Goal: Task Accomplishment & Management: Use online tool/utility

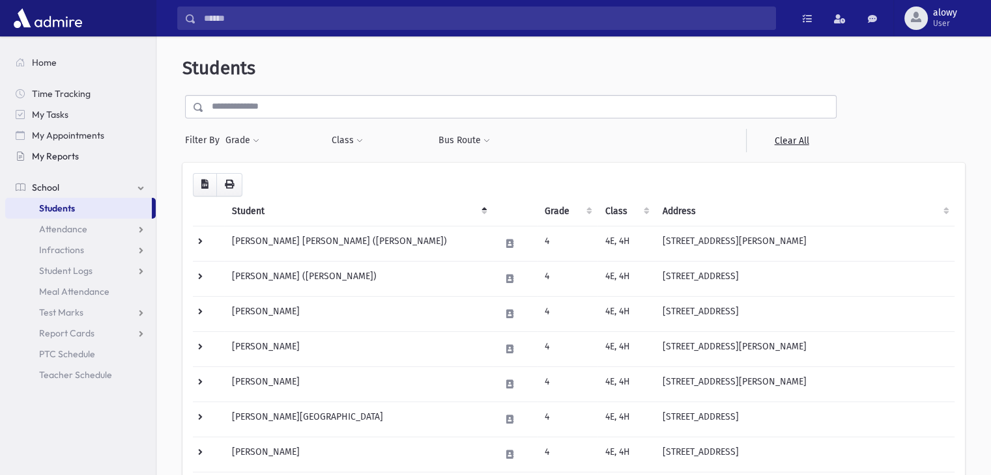
click at [65, 160] on span "My Reports" at bounding box center [55, 156] width 47 height 12
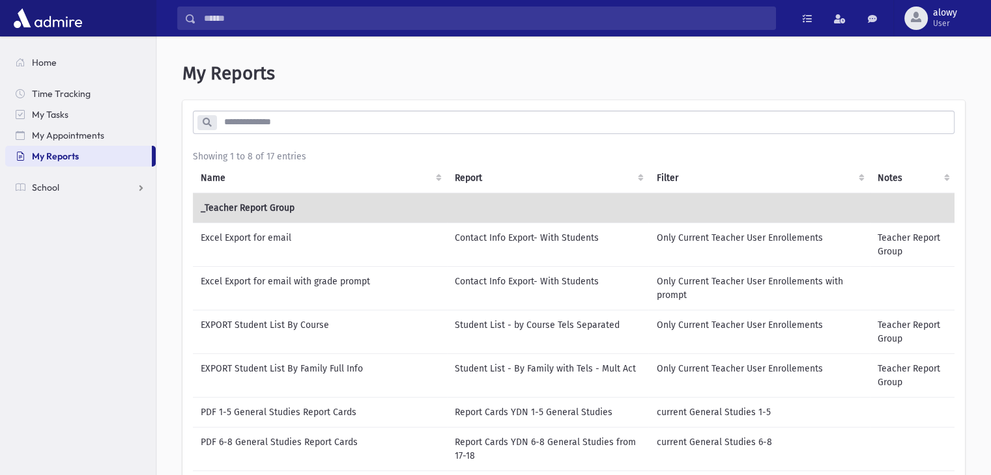
click at [278, 242] on td "Excel Export for email" at bounding box center [320, 245] width 254 height 44
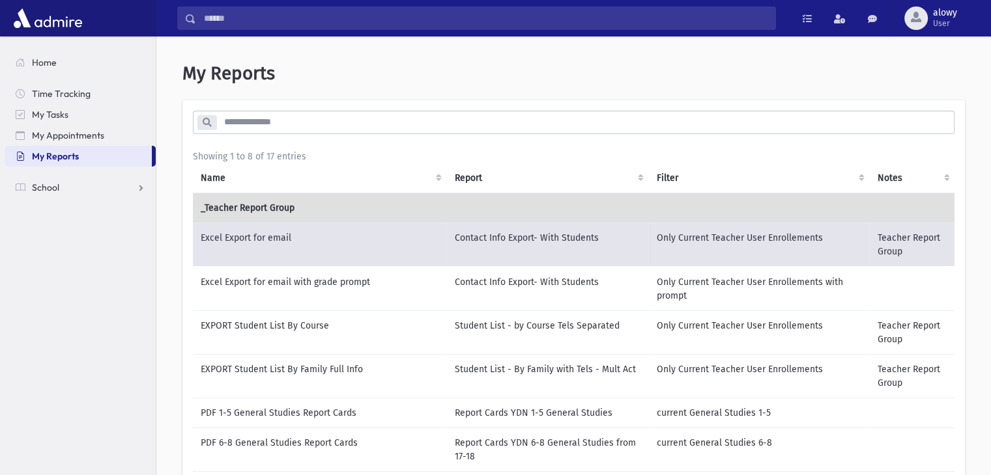
click at [353, 246] on td "Excel Export for email" at bounding box center [320, 245] width 254 height 44
click at [277, 241] on td "Excel Export for email" at bounding box center [320, 245] width 254 height 44
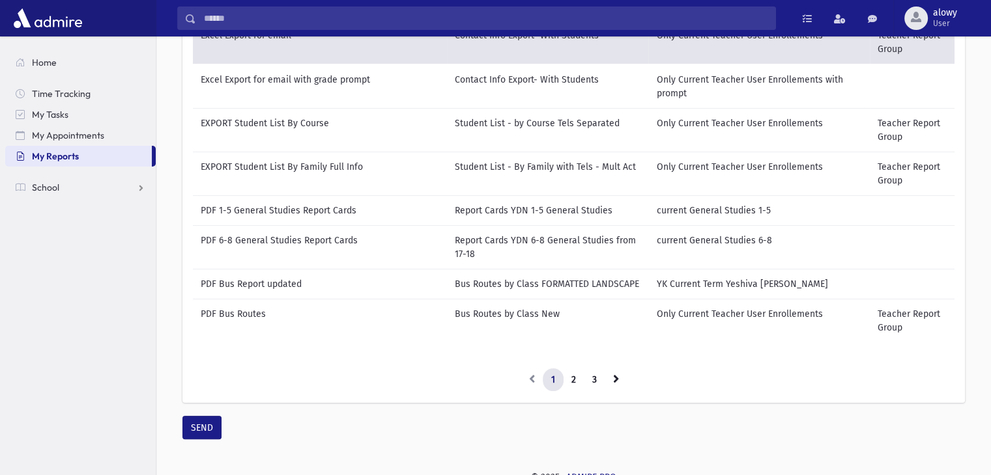
scroll to position [207, 0]
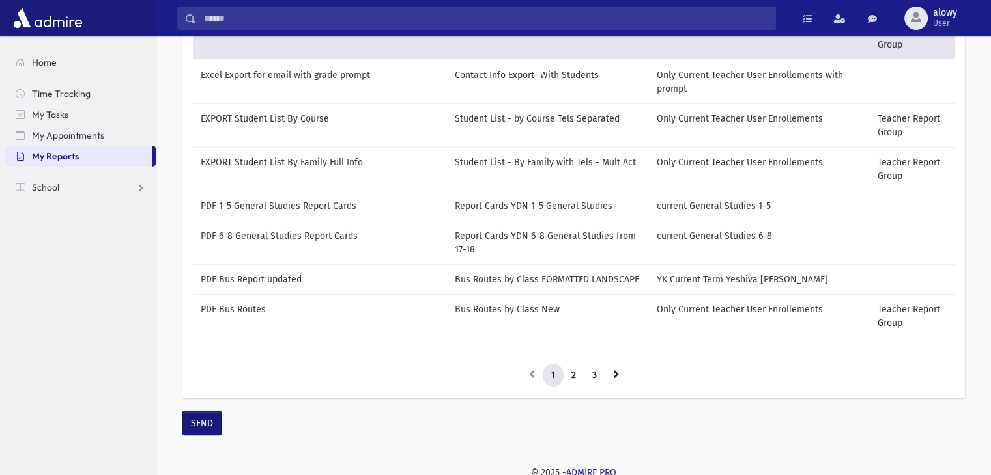
click at [193, 429] on button "SEND" at bounding box center [201, 423] width 39 height 23
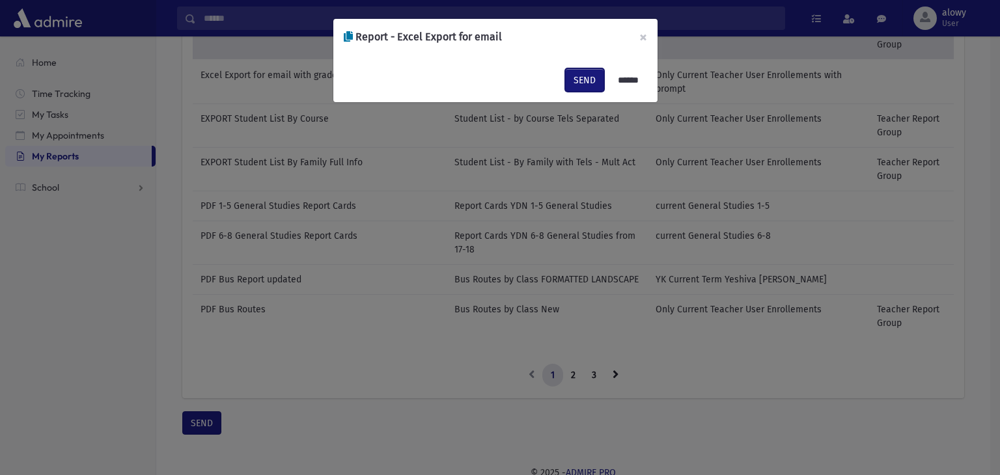
click at [571, 76] on button "SEND" at bounding box center [584, 79] width 39 height 23
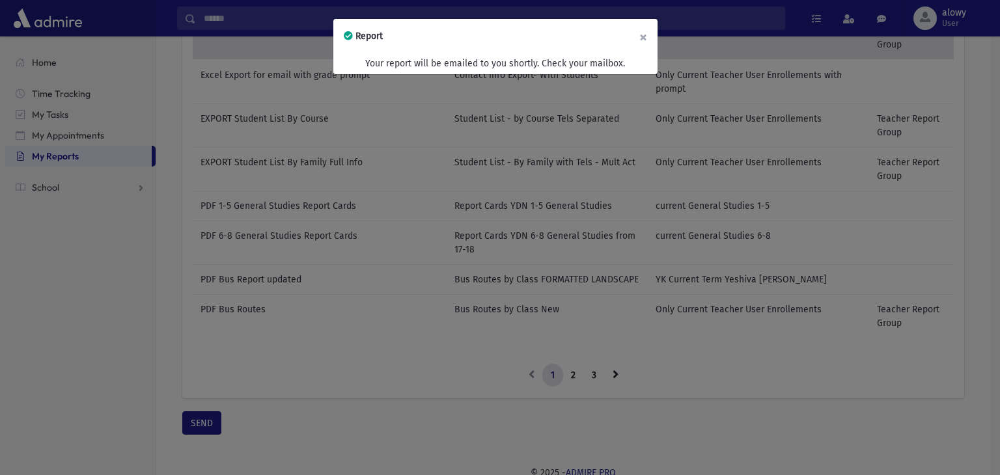
click at [640, 42] on button "×" at bounding box center [643, 37] width 29 height 36
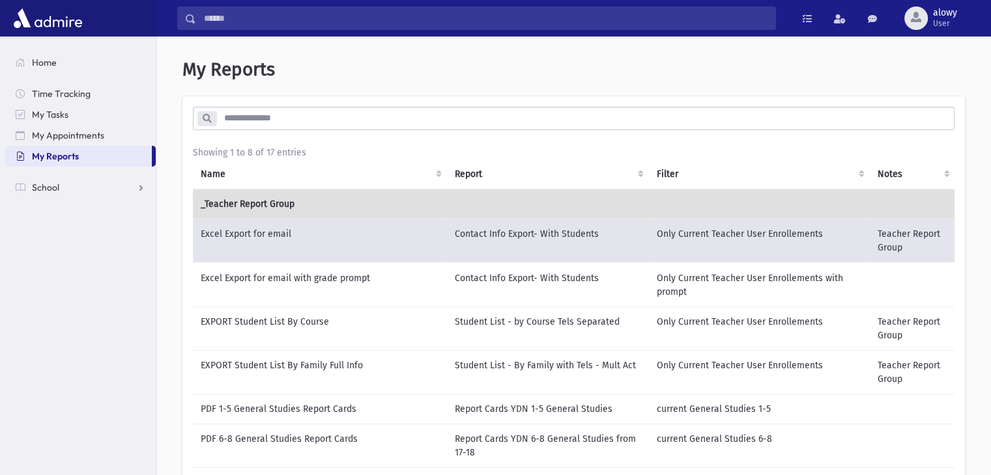
scroll to position [3, 0]
click at [281, 283] on td "Excel Export for email with grade prompt" at bounding box center [320, 286] width 254 height 44
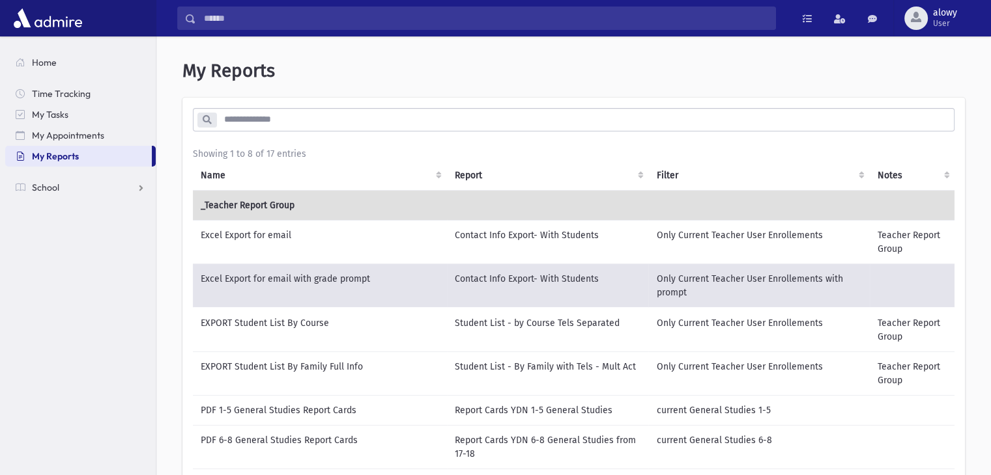
click at [287, 280] on td "Excel Export for email with grade prompt" at bounding box center [320, 286] width 254 height 44
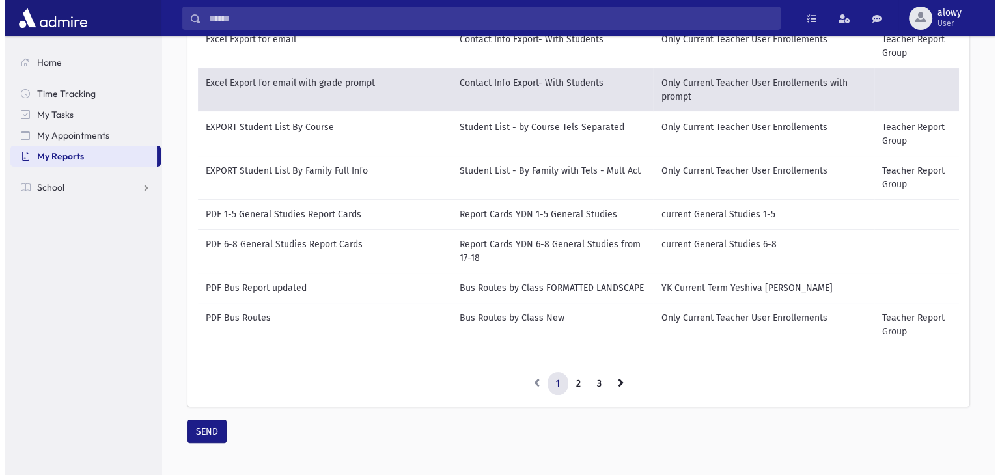
scroll to position [220, 0]
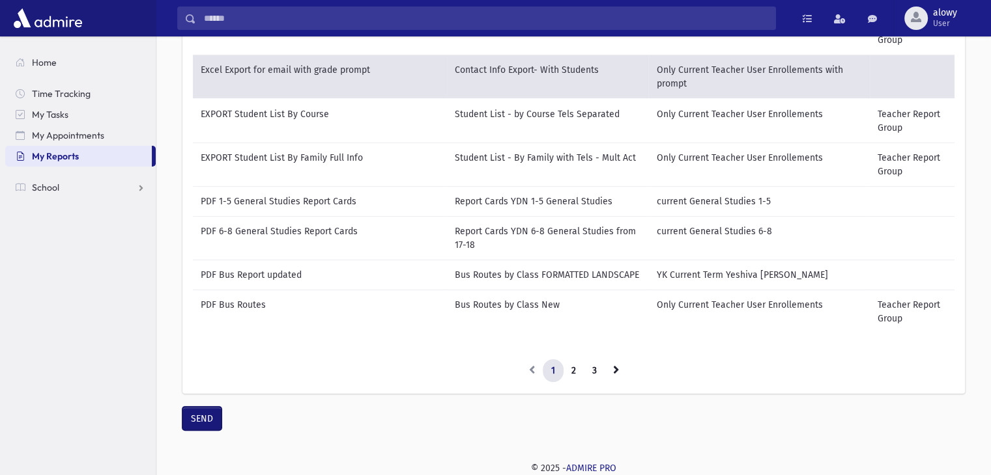
click at [195, 412] on button "SEND" at bounding box center [201, 418] width 39 height 23
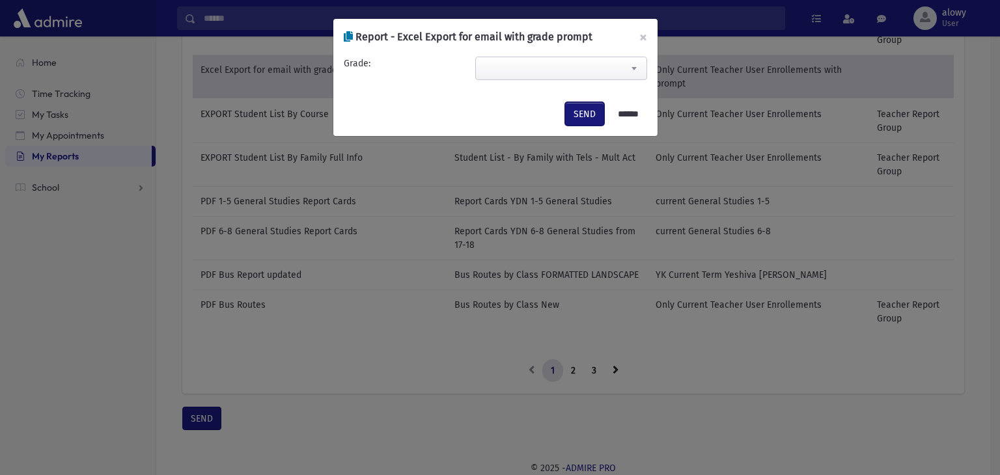
click at [578, 110] on button "SEND" at bounding box center [584, 113] width 39 height 23
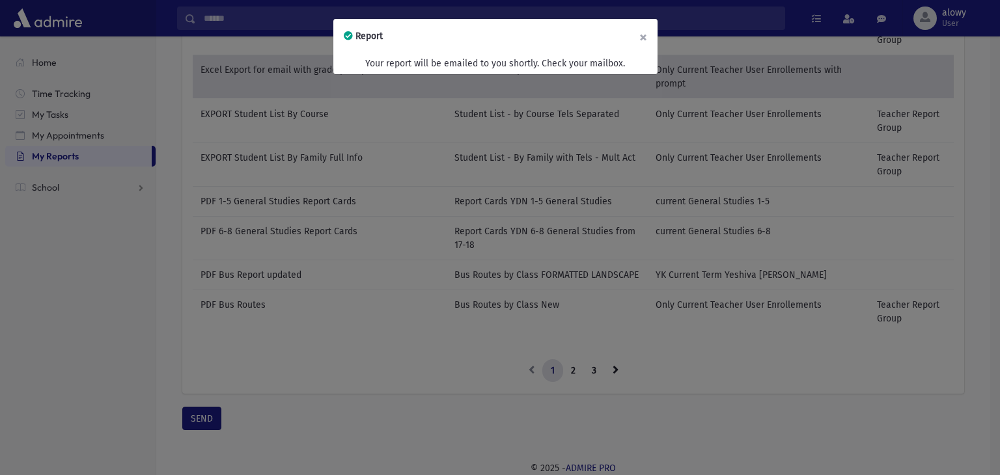
click at [640, 40] on button "×" at bounding box center [643, 37] width 29 height 36
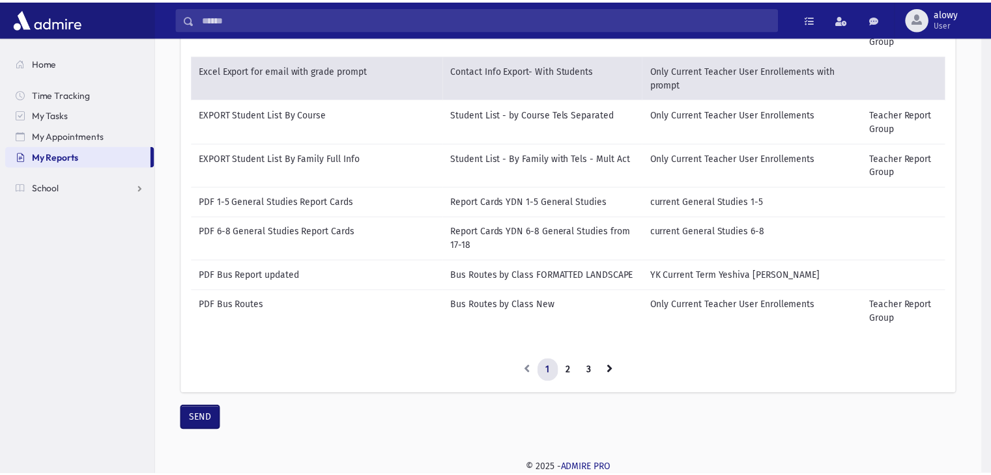
scroll to position [210, 0]
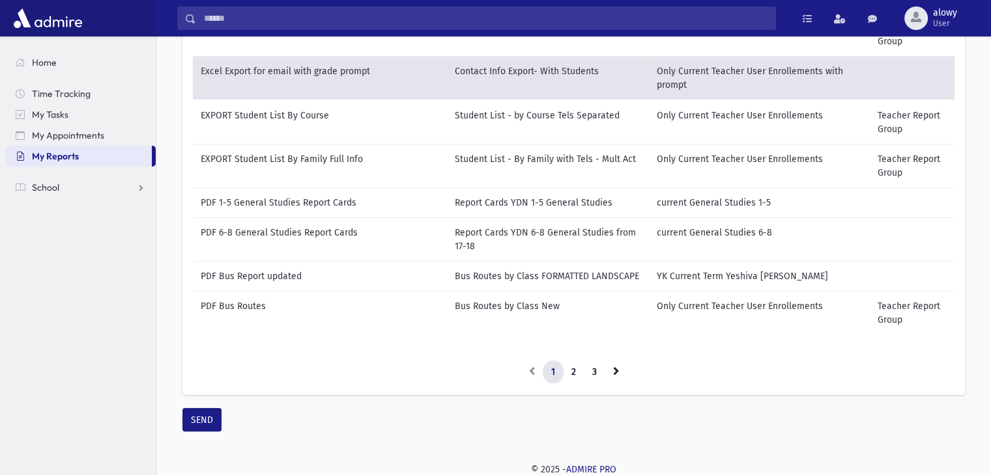
click at [348, 115] on td "EXPORT Student List By Course" at bounding box center [320, 122] width 254 height 44
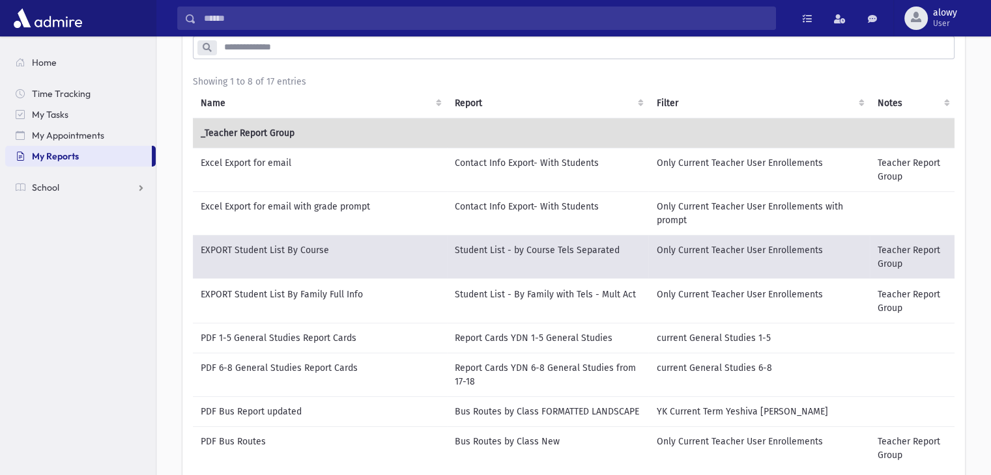
scroll to position [70, 0]
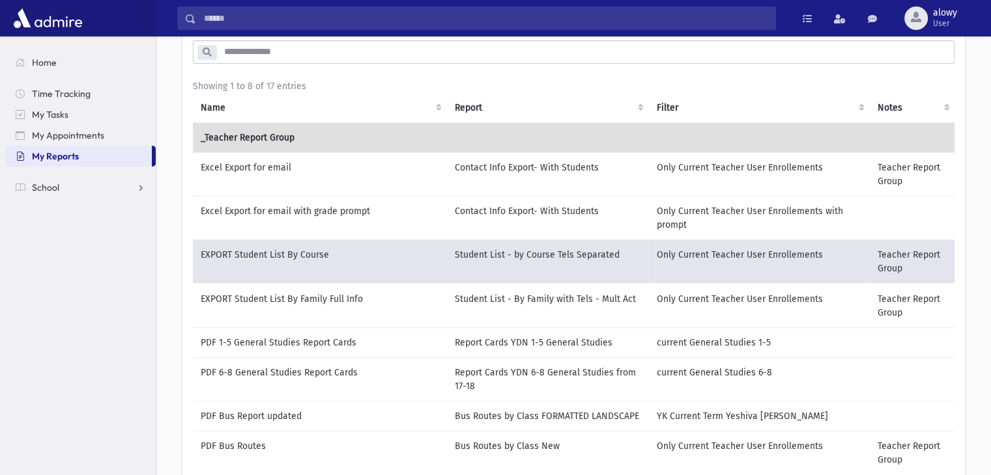
click at [274, 252] on td "EXPORT Student List By Course" at bounding box center [320, 262] width 254 height 44
click at [323, 301] on td "EXPORT Student List By Family Full Info" at bounding box center [320, 306] width 254 height 44
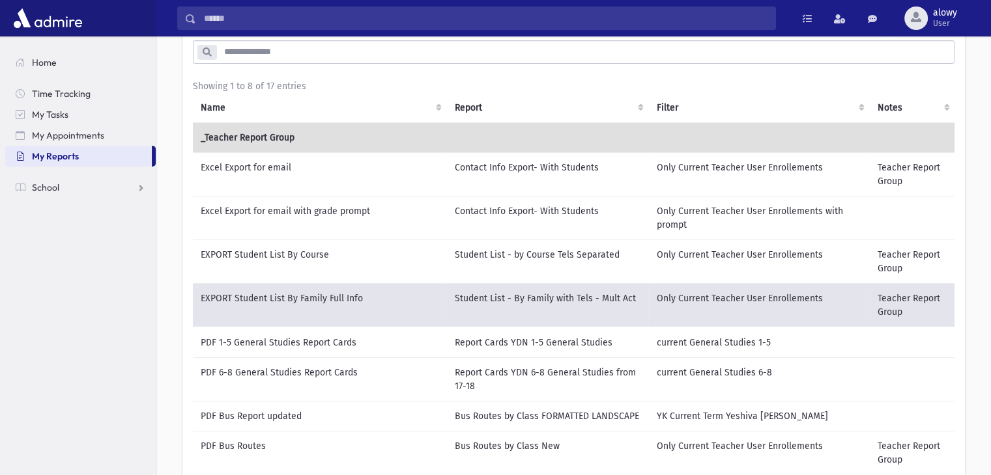
click at [563, 251] on td "Student List - by Course Tels Separated" at bounding box center [547, 262] width 201 height 44
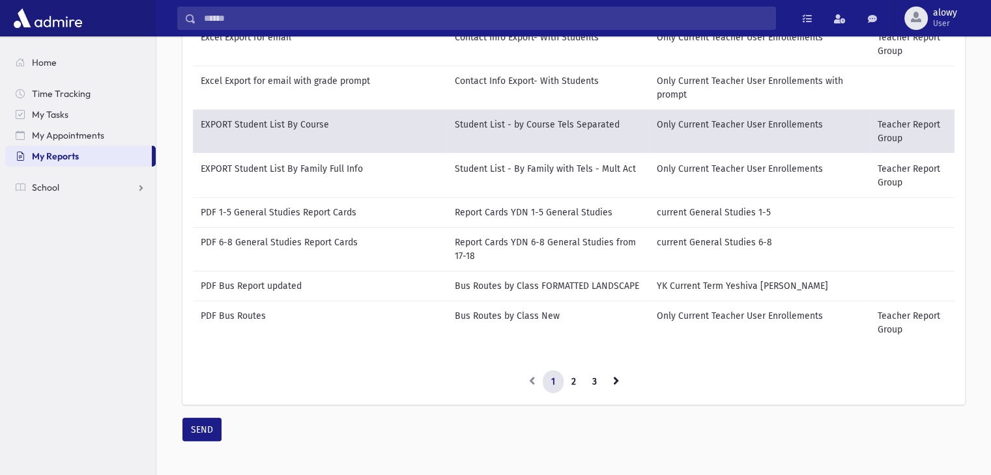
scroll to position [203, 0]
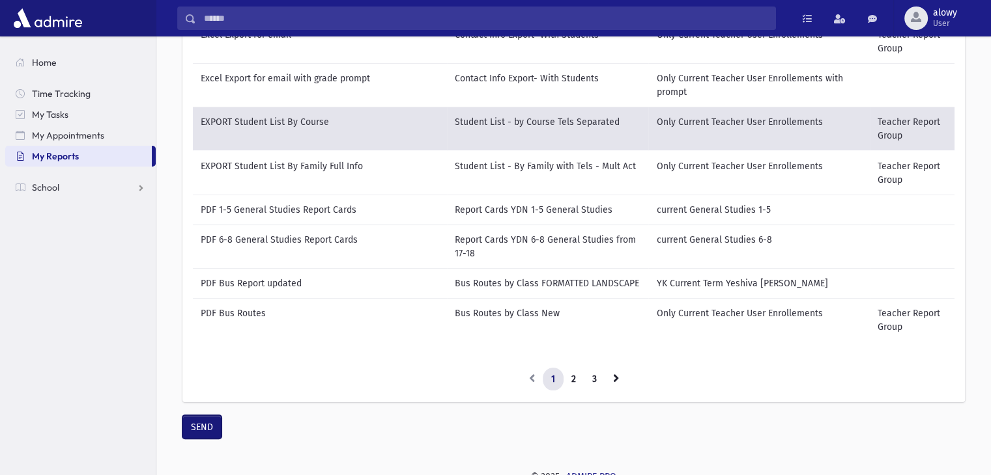
click at [199, 428] on button "SEND" at bounding box center [201, 427] width 39 height 23
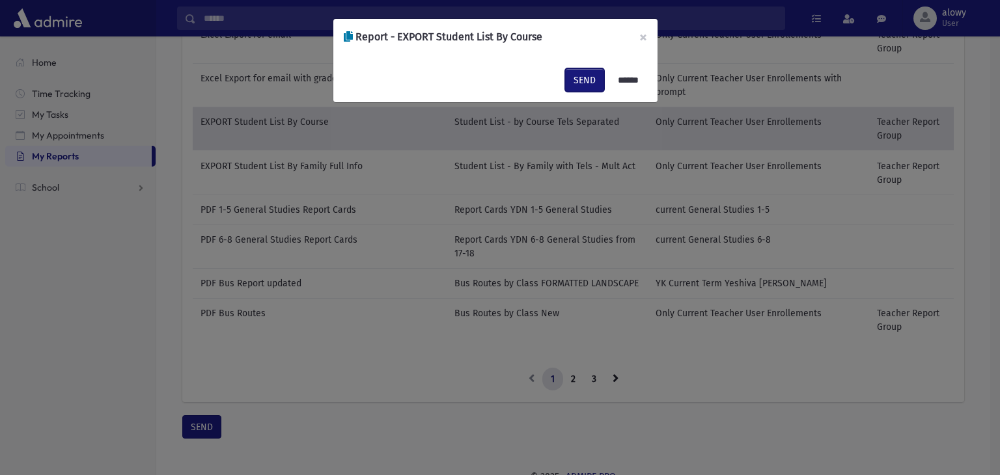
click at [581, 80] on button "SEND" at bounding box center [584, 79] width 39 height 23
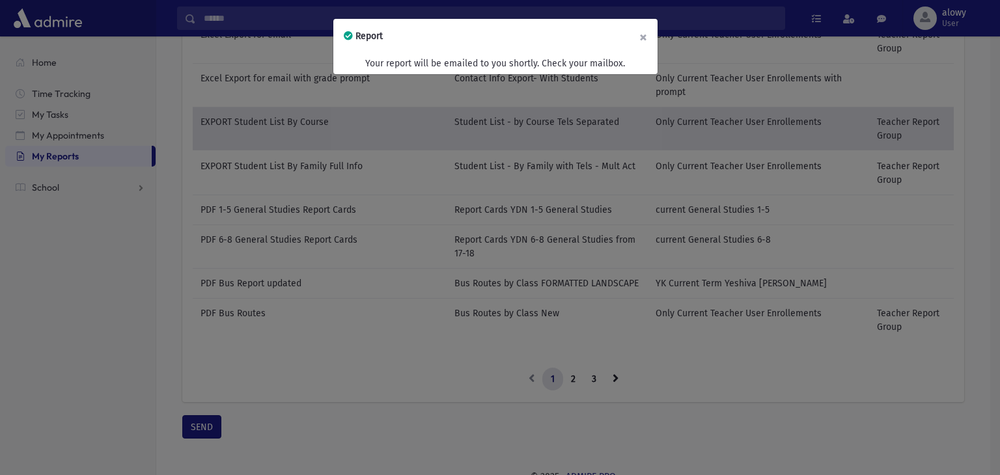
click at [640, 37] on button "×" at bounding box center [643, 37] width 29 height 36
